Goal: Obtain resource: Download file/media

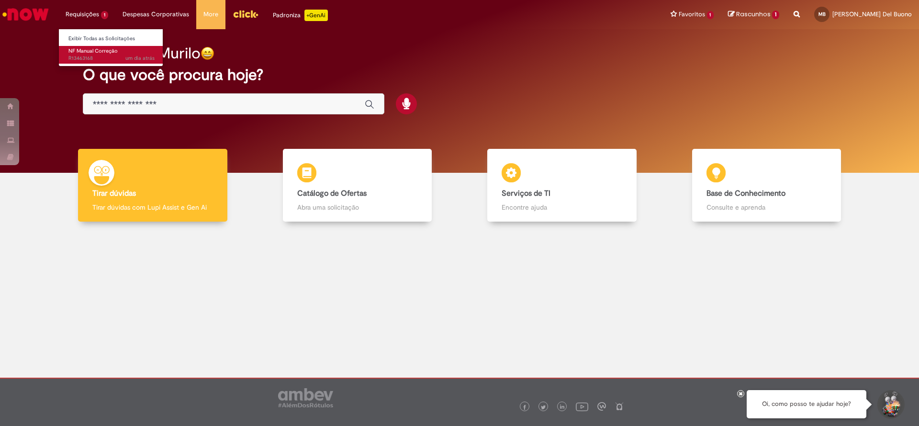
click at [105, 54] on span "NF Manual Correção" at bounding box center [92, 50] width 49 height 7
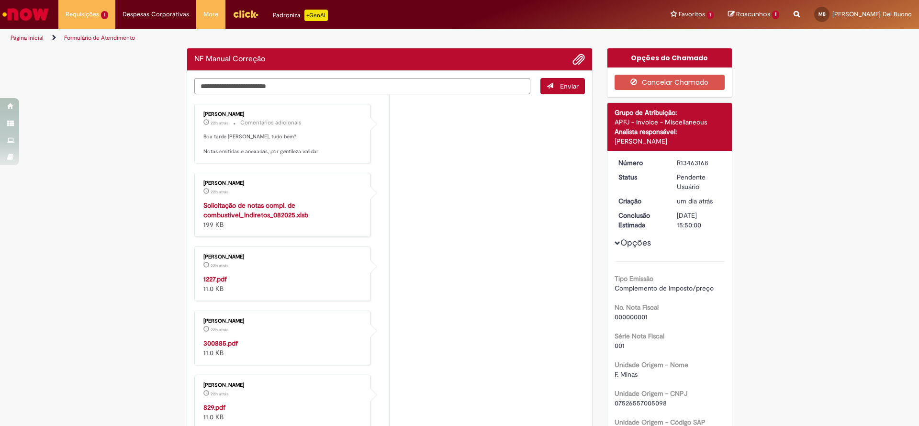
click at [256, 216] on strong "Solicitação de notas compl. de combustivel_Indiretos_082025.xlsb" at bounding box center [255, 210] width 105 height 18
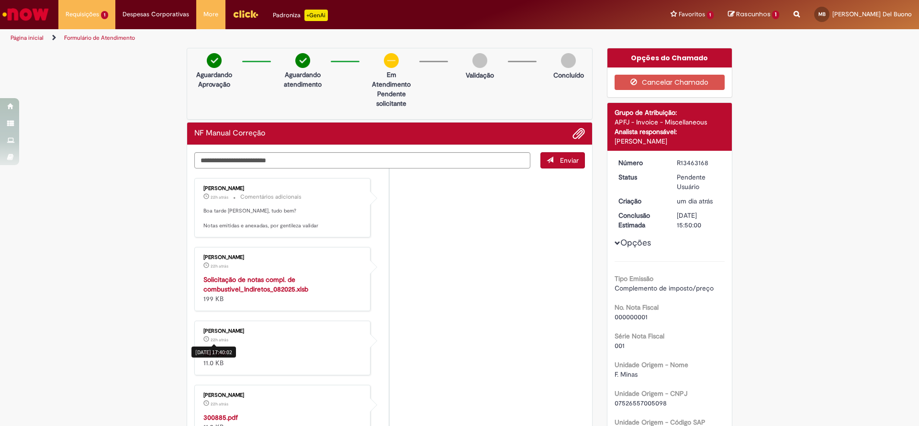
click at [212, 267] on div "Histórico de tíquete" at bounding box center [213, 345] width 5 height 2
drag, startPoint x: 213, startPoint y: 349, endPoint x: 210, endPoint y: 356, distance: 7.3
click at [212, 267] on div "[DATE] 17:40:02" at bounding box center [213, 351] width 44 height 11
drag, startPoint x: 296, startPoint y: 352, endPoint x: 257, endPoint y: 355, distance: 38.8
click at [295, 267] on div "1227.pdf 11.0 KB" at bounding box center [282, 357] width 159 height 19
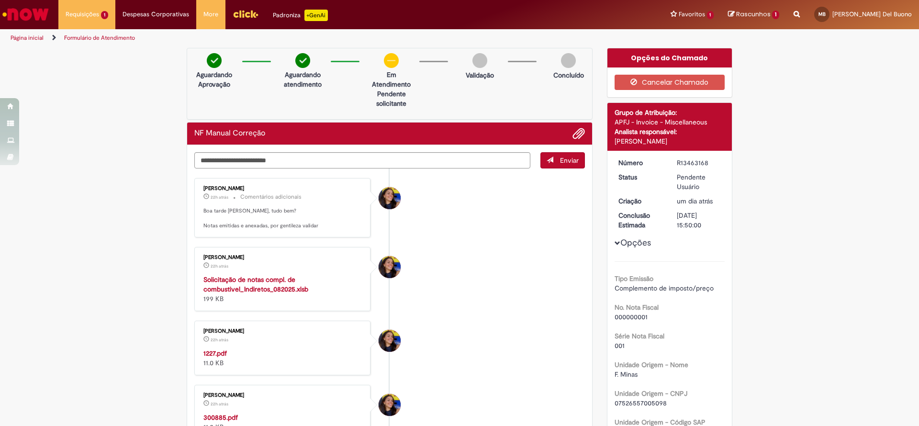
click at [207, 267] on strong "1227.pdf" at bounding box center [214, 353] width 23 height 9
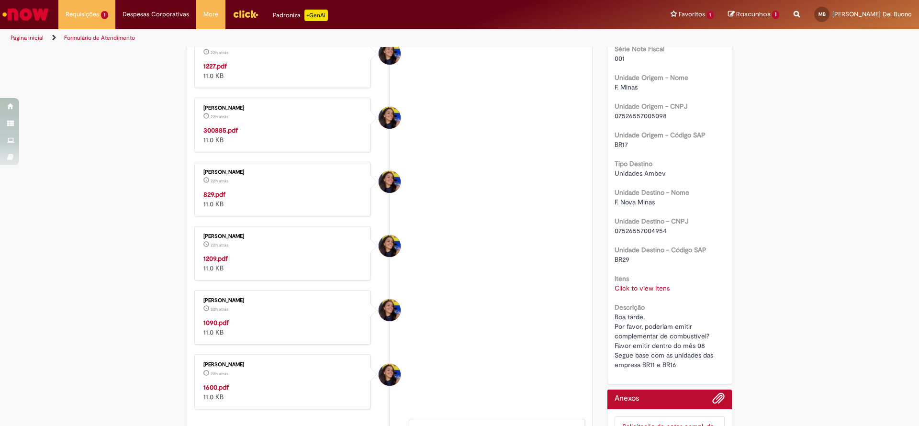
click at [214, 131] on strong "300885.pdf" at bounding box center [220, 130] width 34 height 9
click at [210, 190] on strong "829.pdf" at bounding box center [214, 194] width 22 height 9
click at [212, 263] on div "1209.pdf 11.0 KB" at bounding box center [282, 263] width 159 height 19
click at [210, 260] on strong "1209.pdf" at bounding box center [215, 258] width 24 height 9
click at [212, 267] on strong "1090.pdf" at bounding box center [215, 322] width 25 height 9
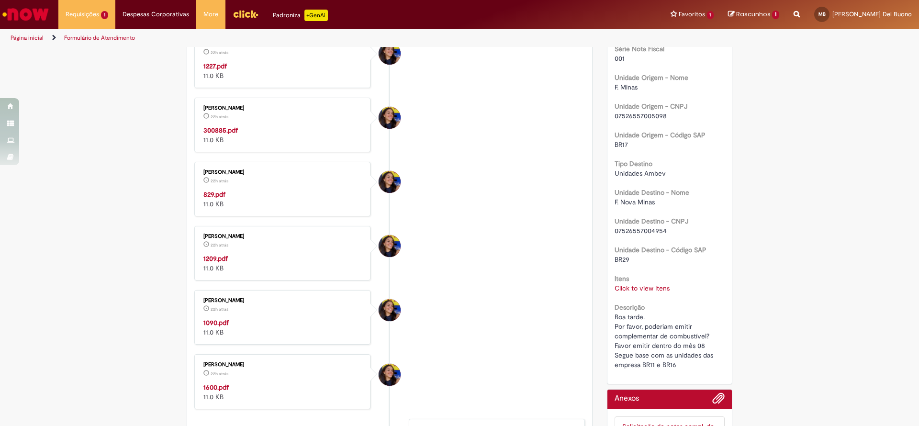
click at [293, 267] on div "1600.pdf 11.0 KB" at bounding box center [282, 391] width 159 height 19
click at [215, 267] on strong "1600.pdf" at bounding box center [215, 387] width 25 height 9
